Goal: Contribute content

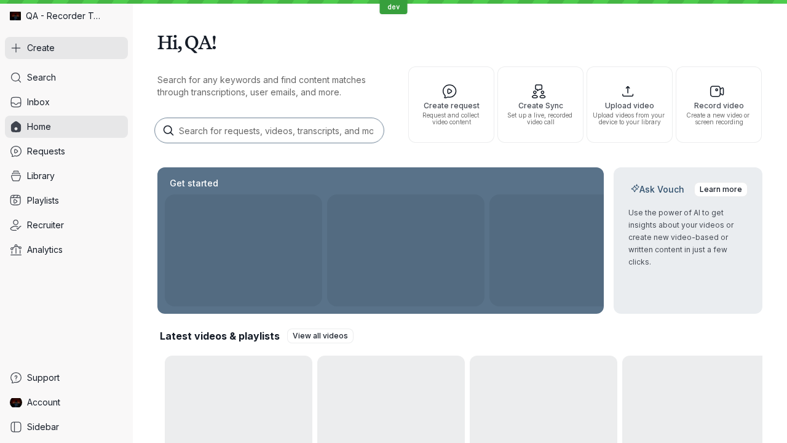
click at [66, 48] on button "Create" at bounding box center [66, 48] width 123 height 22
